Goal: Information Seeking & Learning: Learn about a topic

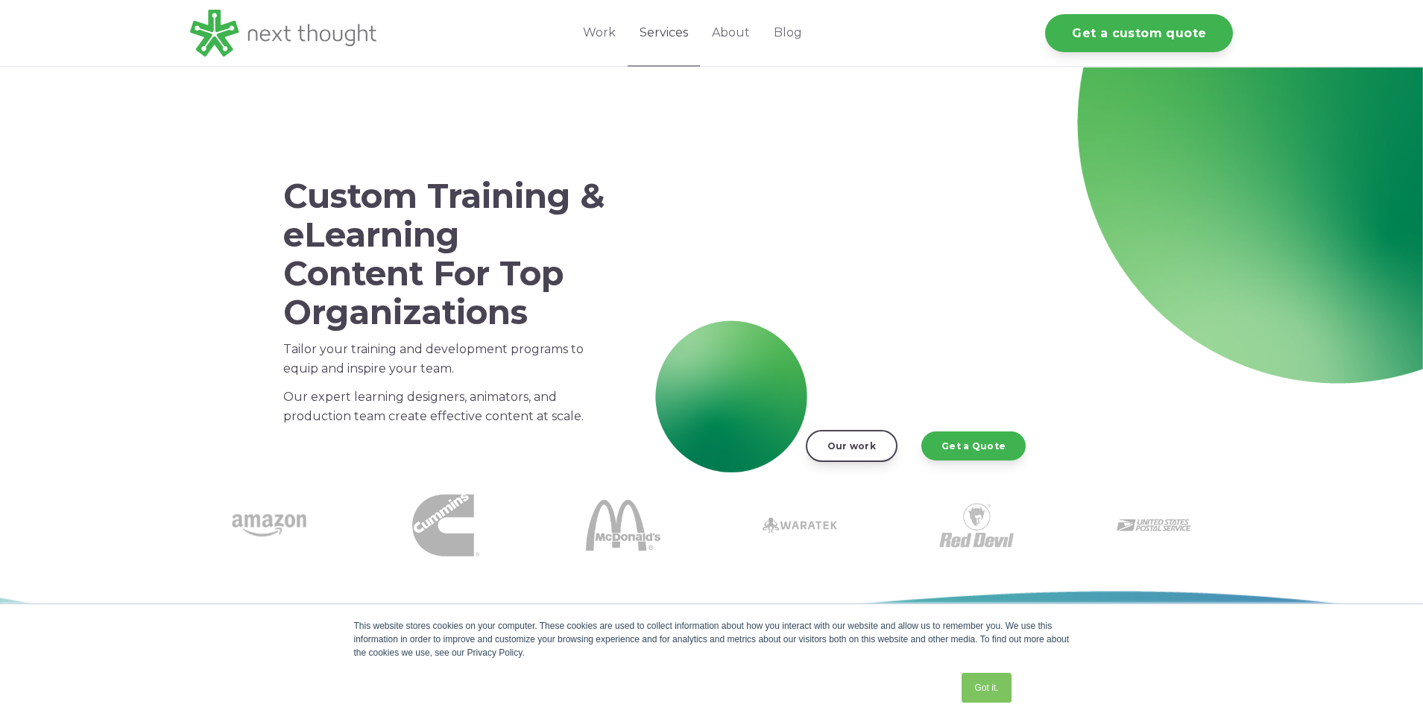
click at [666, 31] on link "Services" at bounding box center [664, 33] width 72 height 66
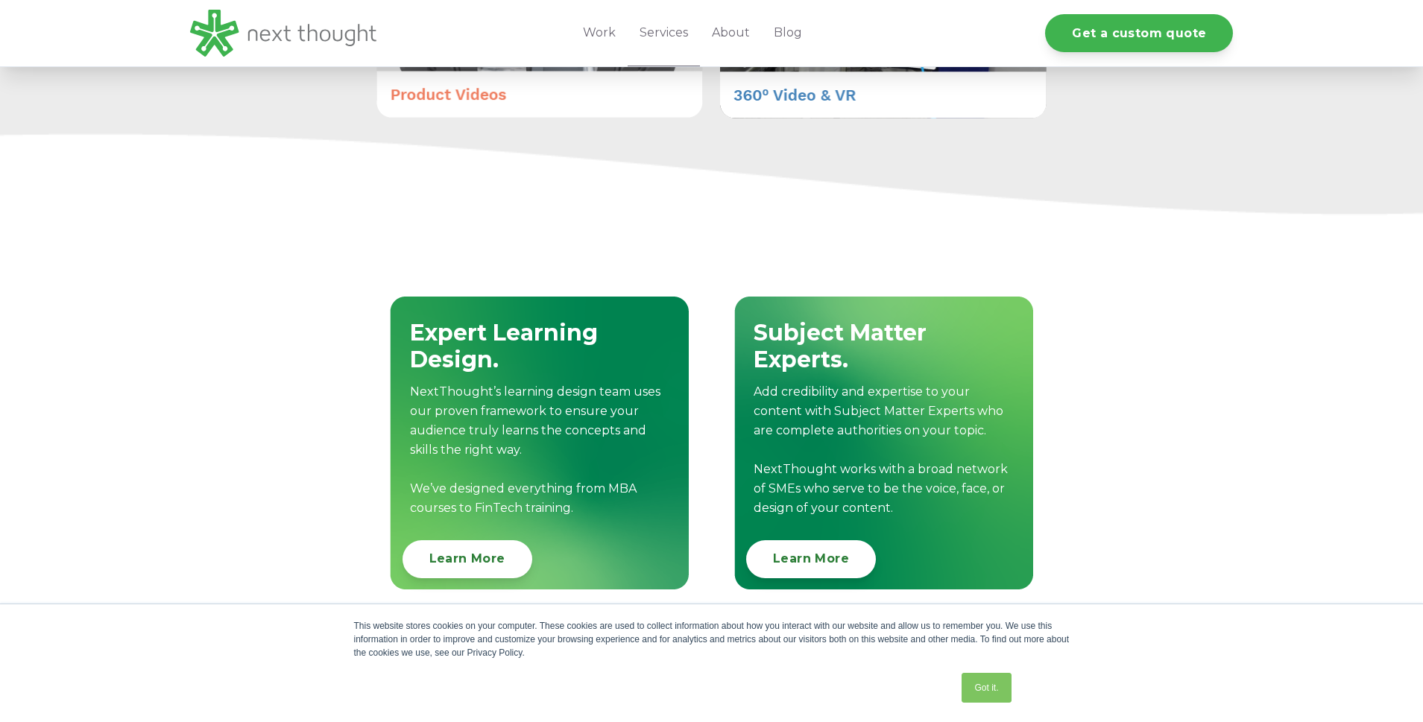
scroll to position [1464, 0]
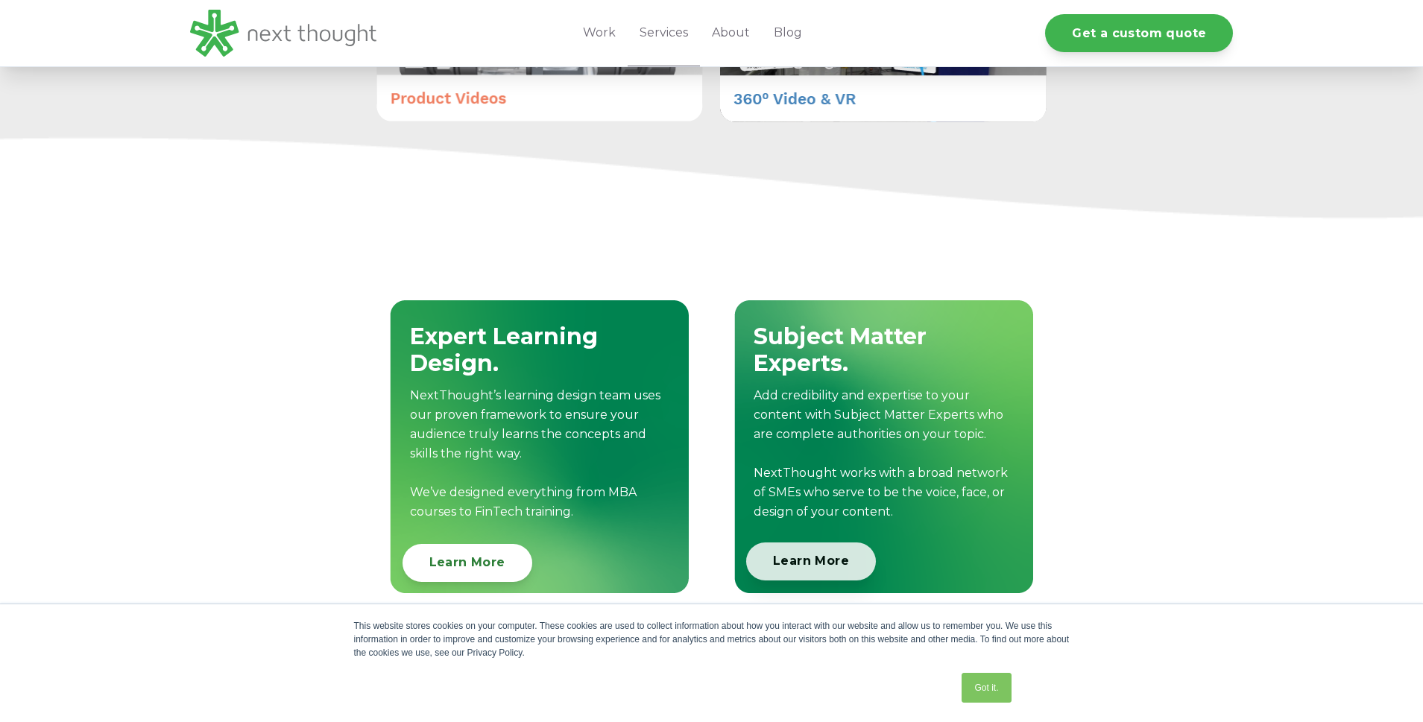
click at [803, 557] on link "Learn More" at bounding box center [811, 562] width 130 height 38
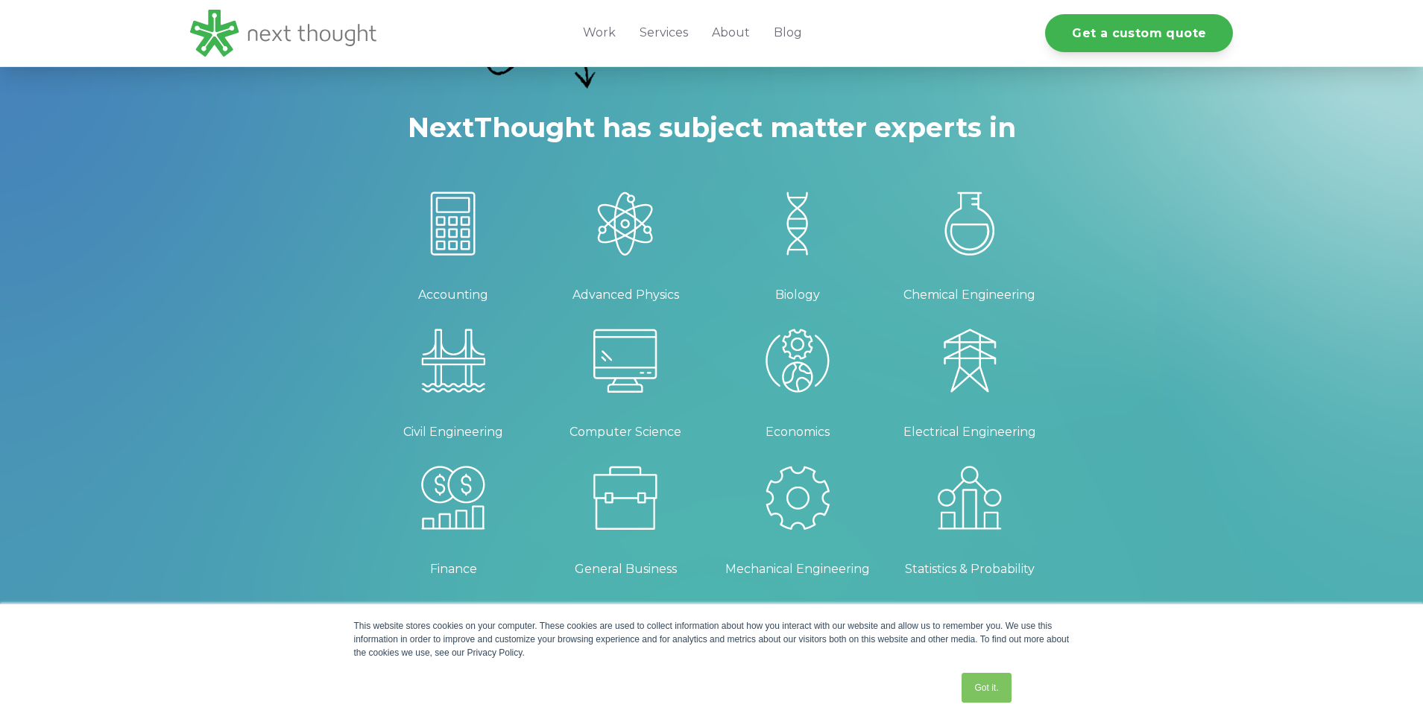
scroll to position [543, 0]
